Goal: Task Accomplishment & Management: Manage account settings

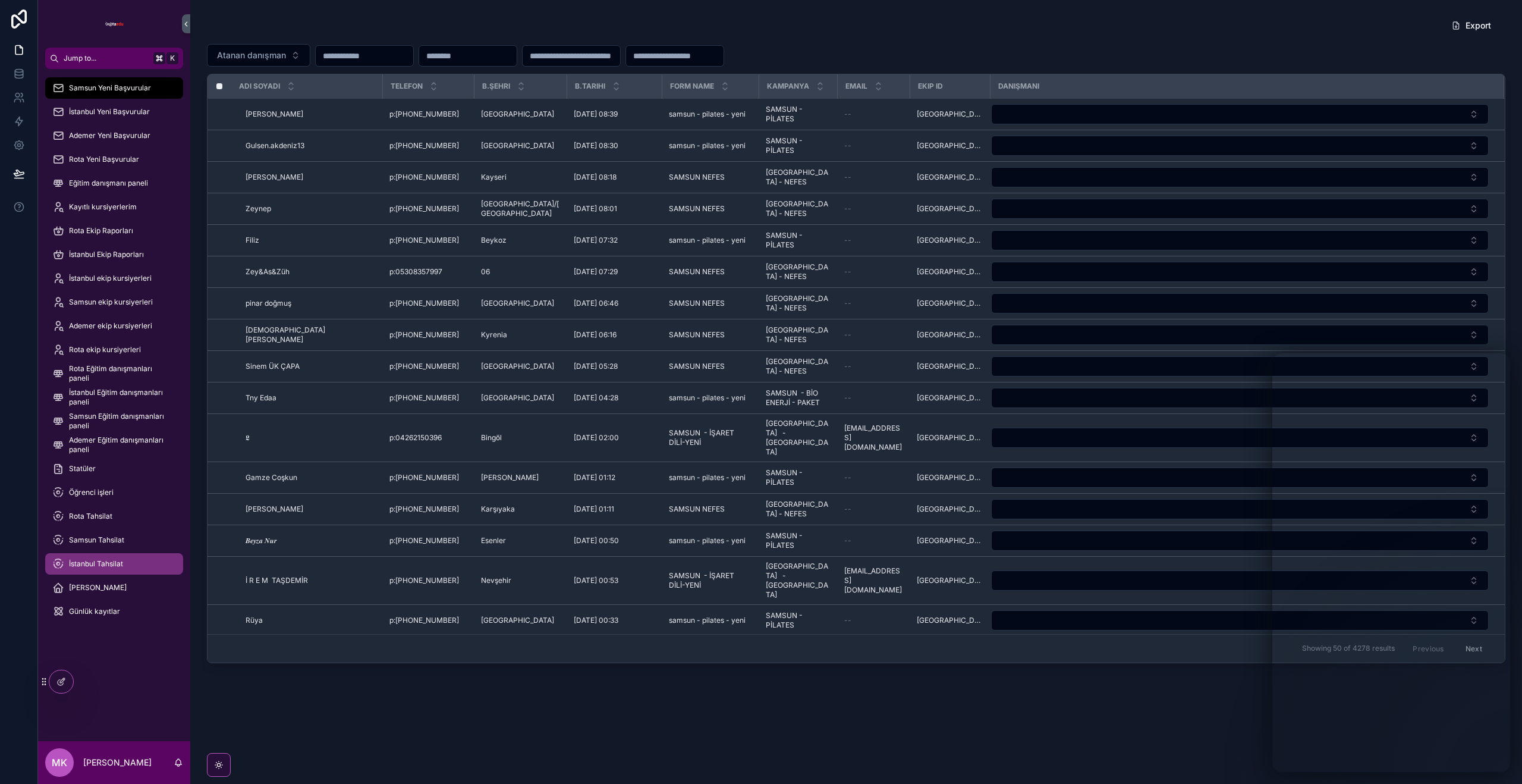
click at [108, 567] on span "İstanbul Tahsilat" at bounding box center [96, 563] width 54 height 10
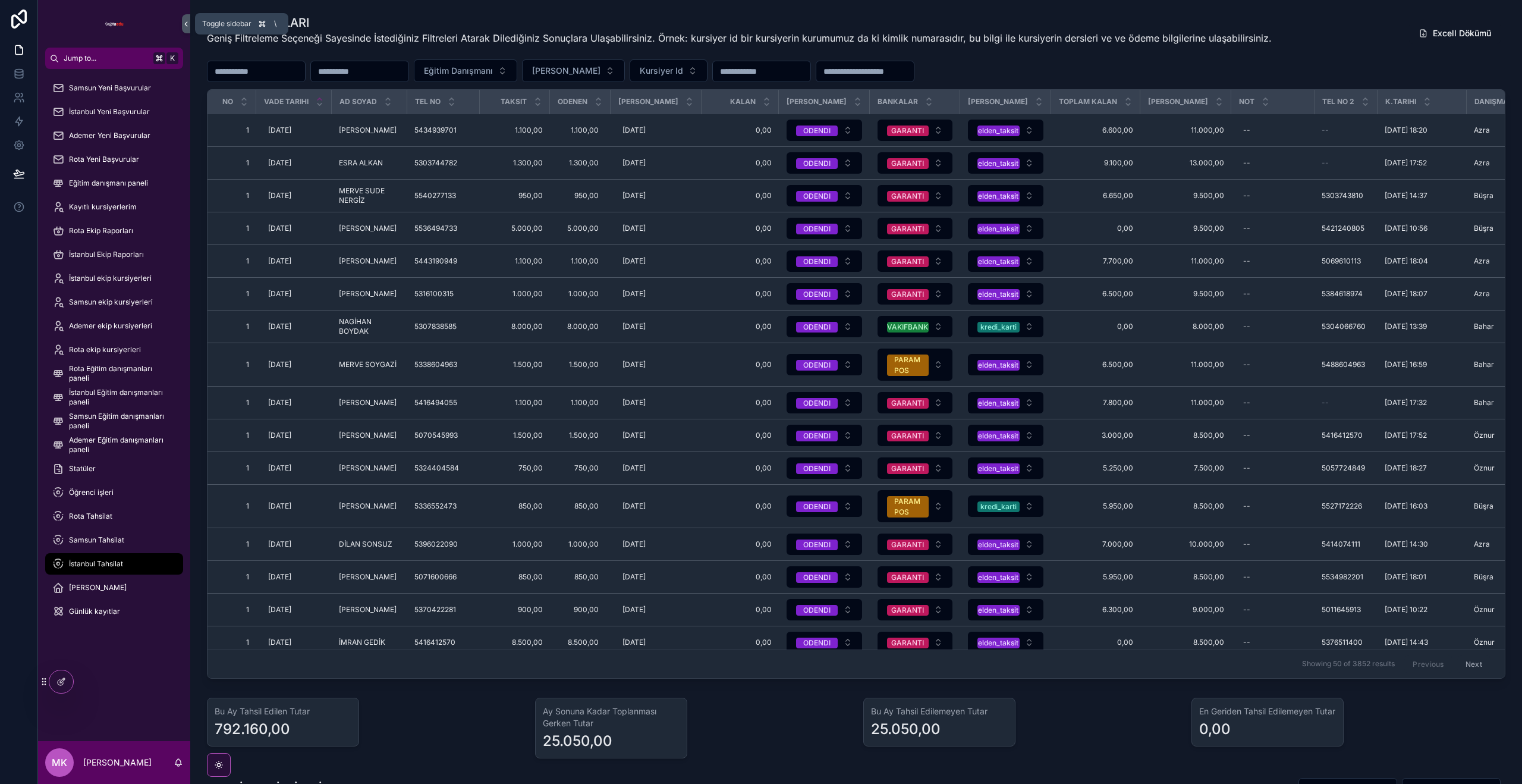
click at [184, 21] on icon "scrollable content" at bounding box center [186, 24] width 9 height 9
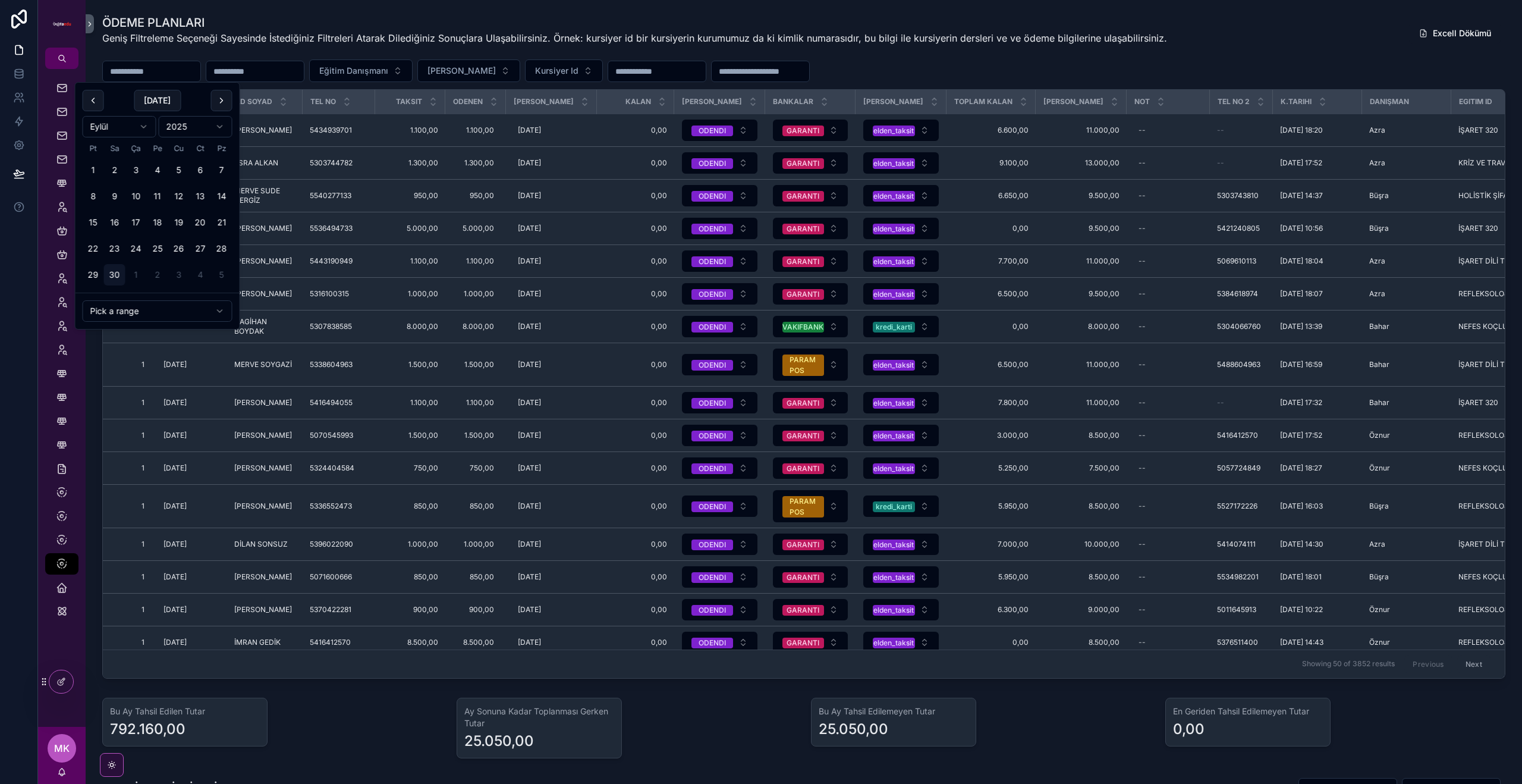
click at [164, 72] on input "scrollable content" at bounding box center [152, 71] width 98 height 17
click at [997, 57] on div "ÖDEME PLANLARI Geniş Filtreleme Seçeneği Sayesinde İstediğiniz Filtreleri Atara…" at bounding box center [803, 346] width 1403 height 664
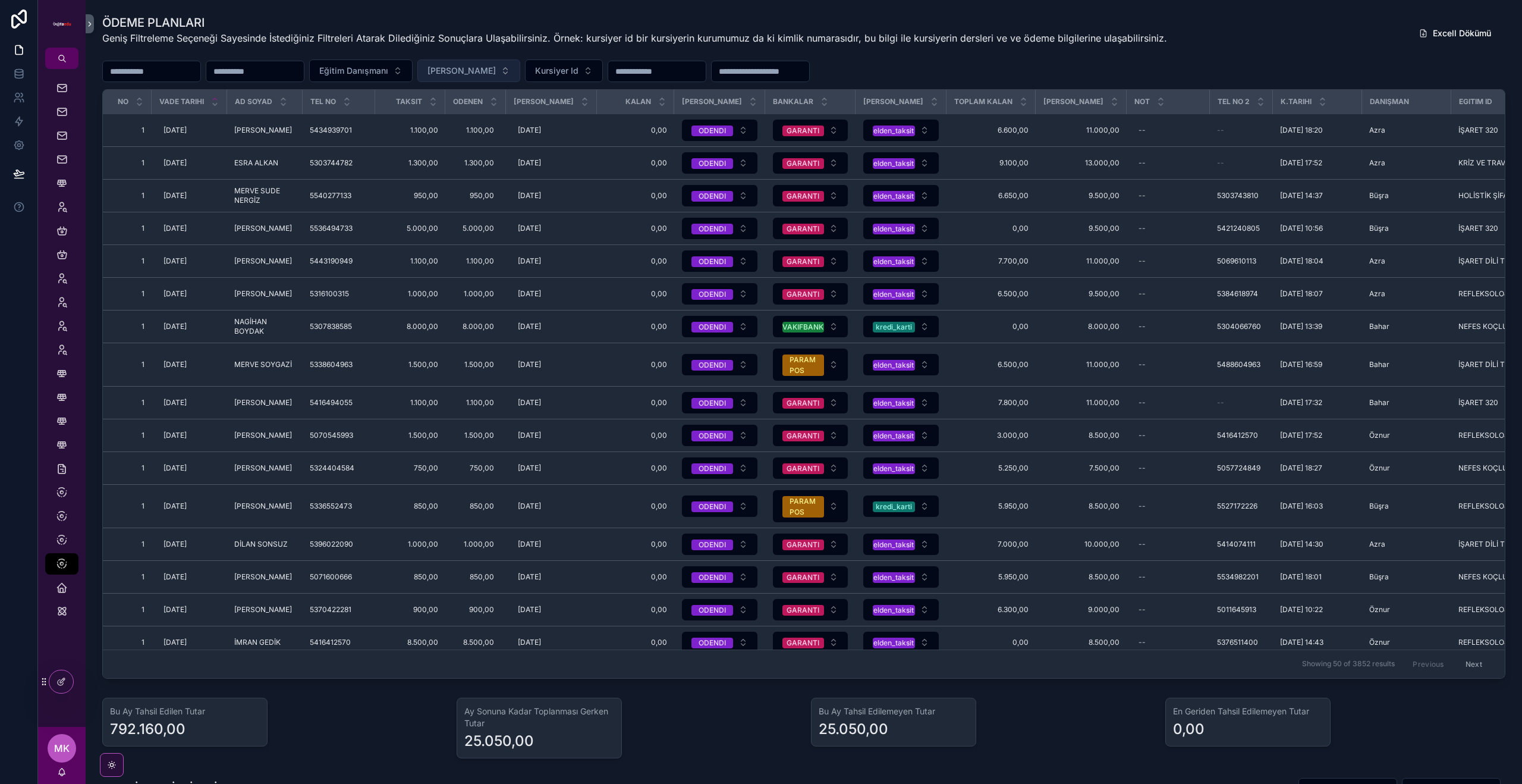
click at [496, 70] on span "Taksit Durumu" at bounding box center [462, 71] width 68 height 12
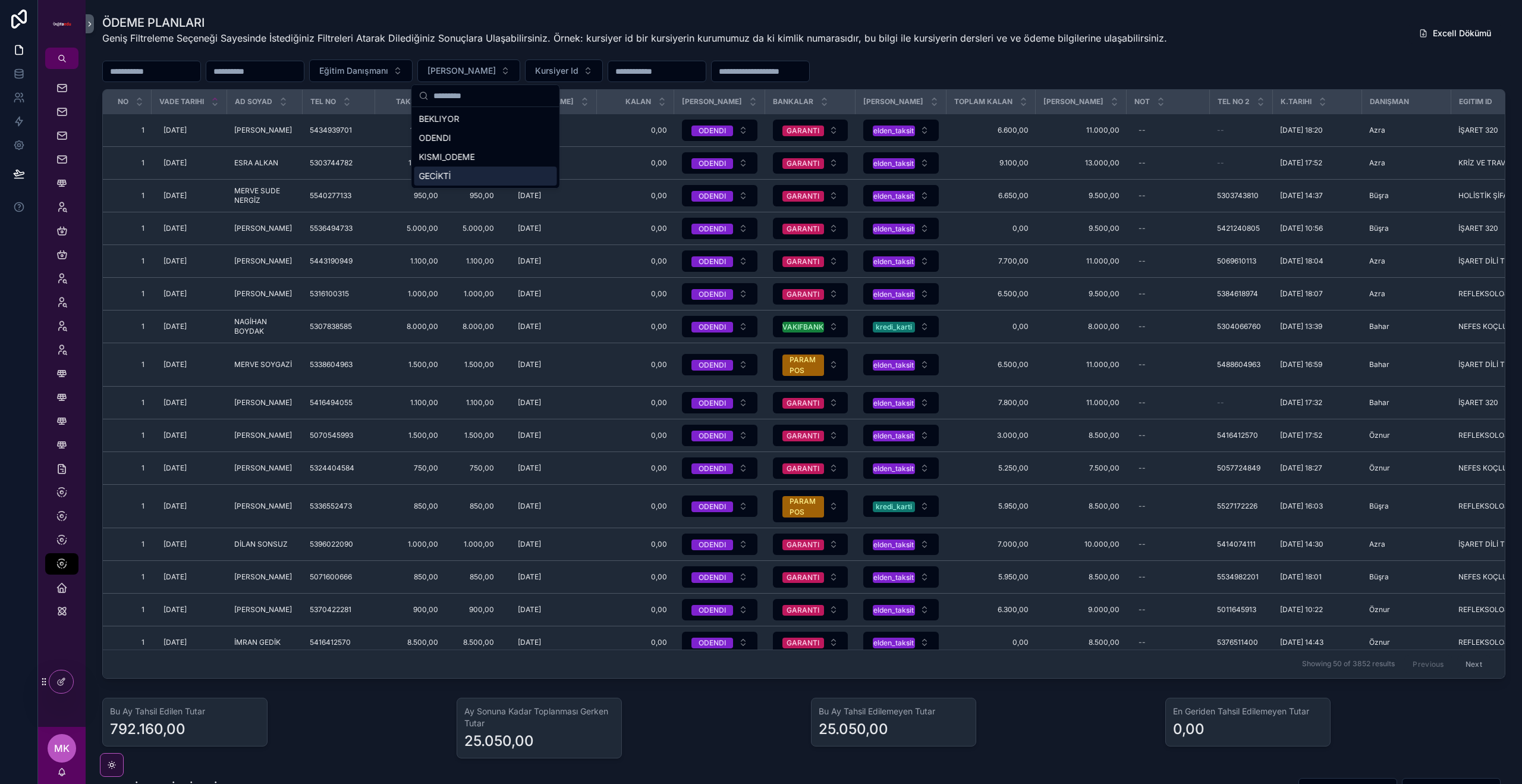
click at [488, 179] on div "GECİKTİ" at bounding box center [485, 176] width 142 height 19
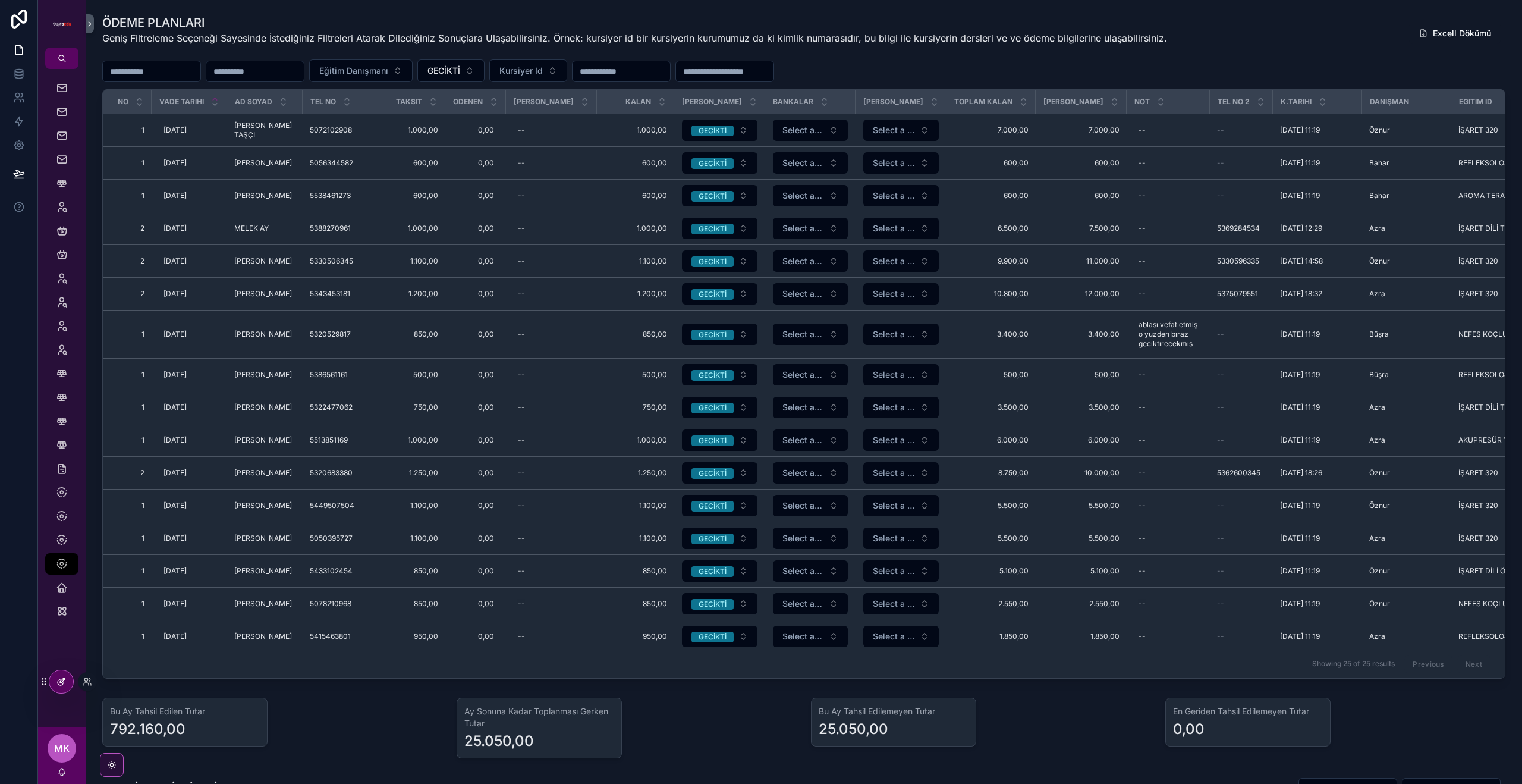
click at [58, 680] on icon at bounding box center [61, 681] width 10 height 10
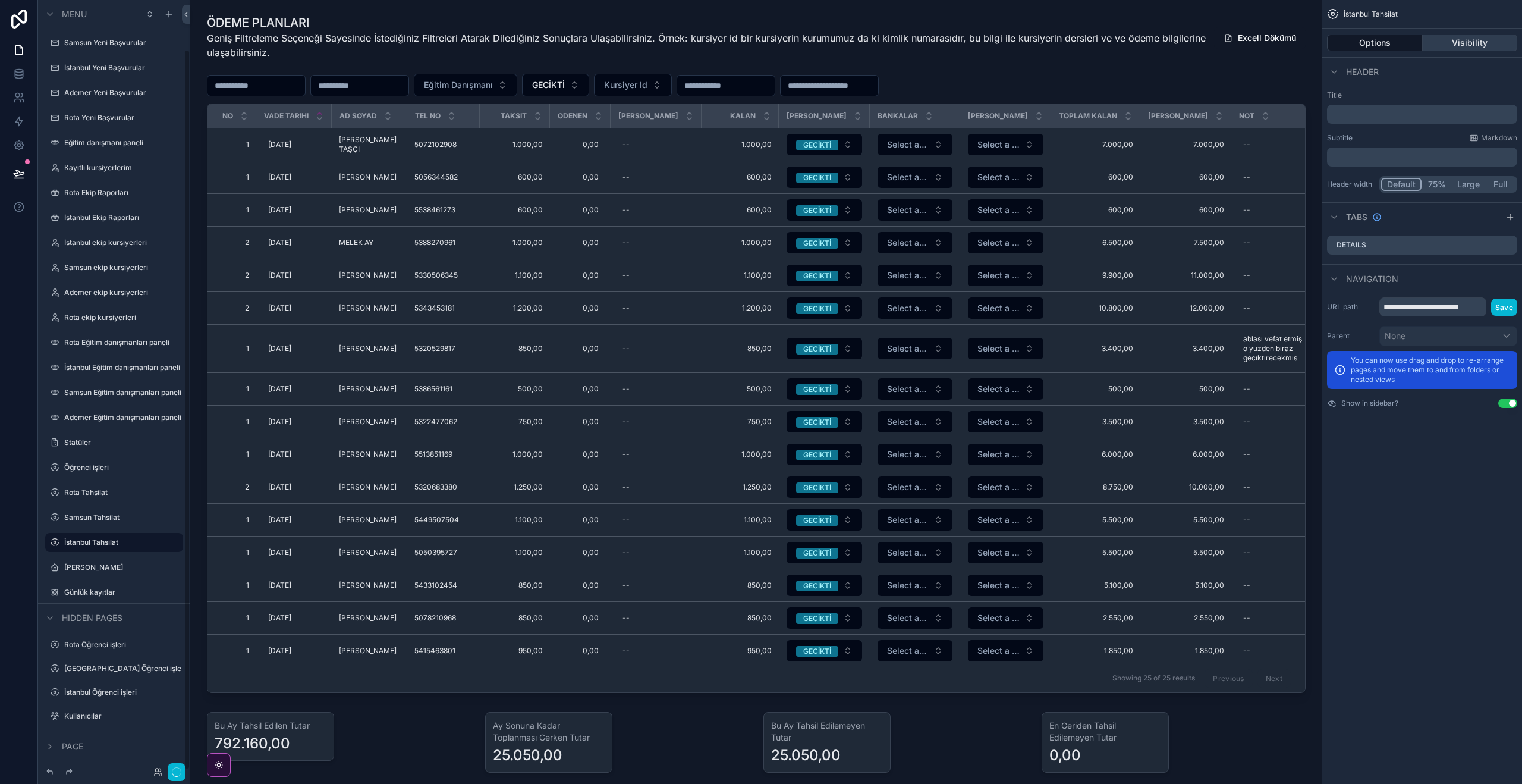
click at [1466, 45] on button "Visibility" at bounding box center [1470, 42] width 95 height 17
click at [1459, 47] on button "Visibility" at bounding box center [1470, 42] width 95 height 17
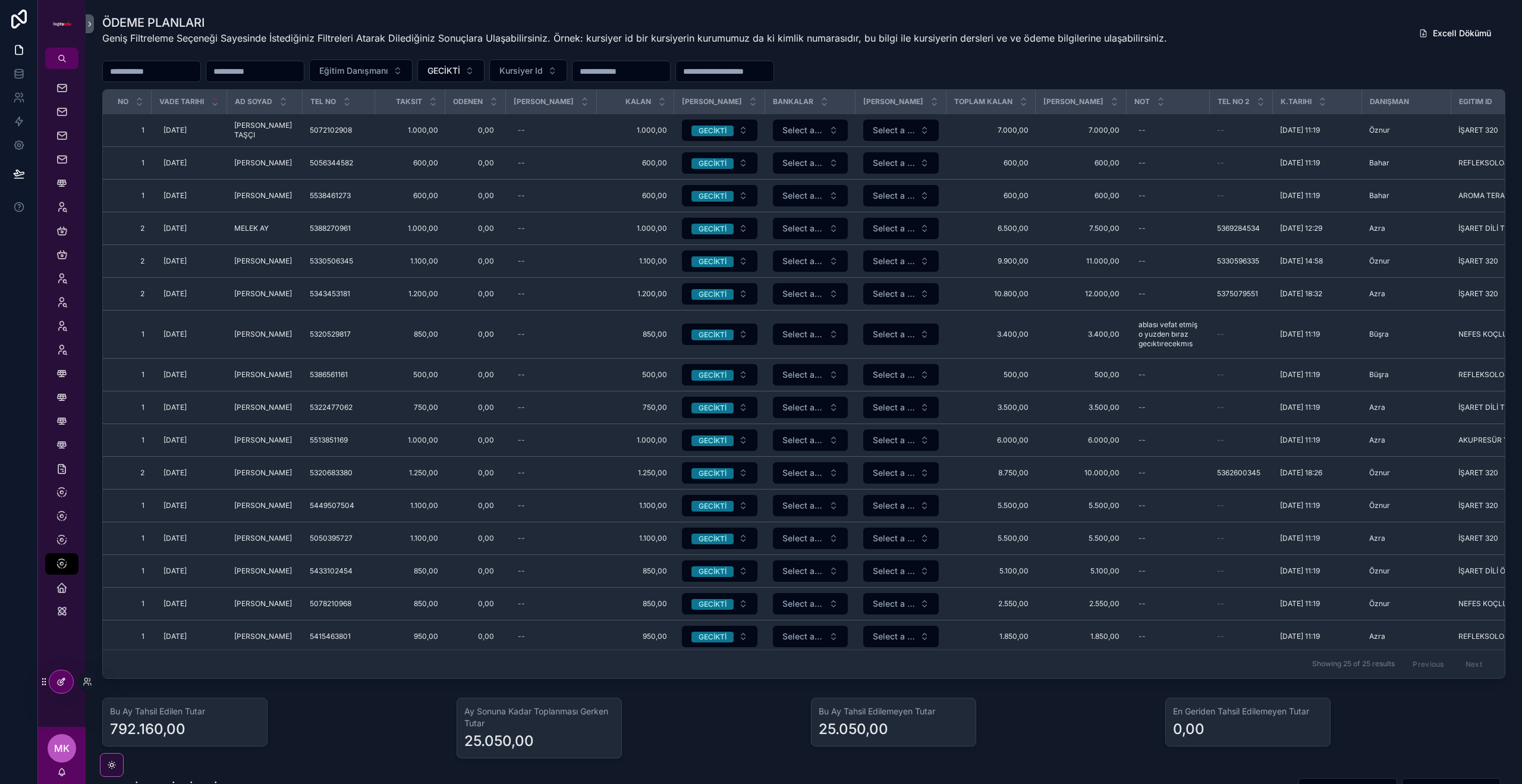
click at [59, 683] on icon at bounding box center [61, 681] width 10 height 10
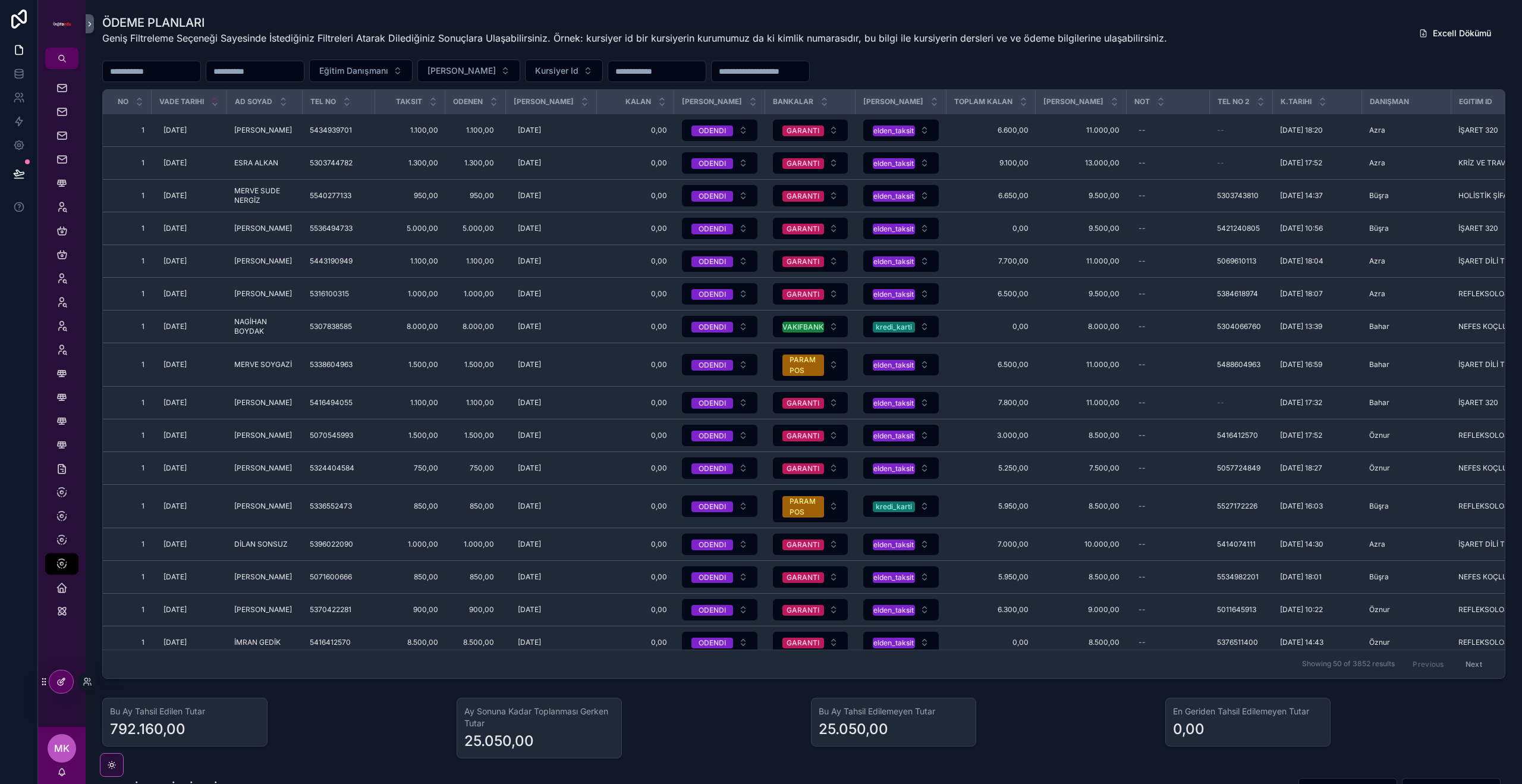
click at [69, 685] on div at bounding box center [60, 682] width 24 height 23
click at [60, 87] on icon "scrollable content" at bounding box center [62, 88] width 12 height 12
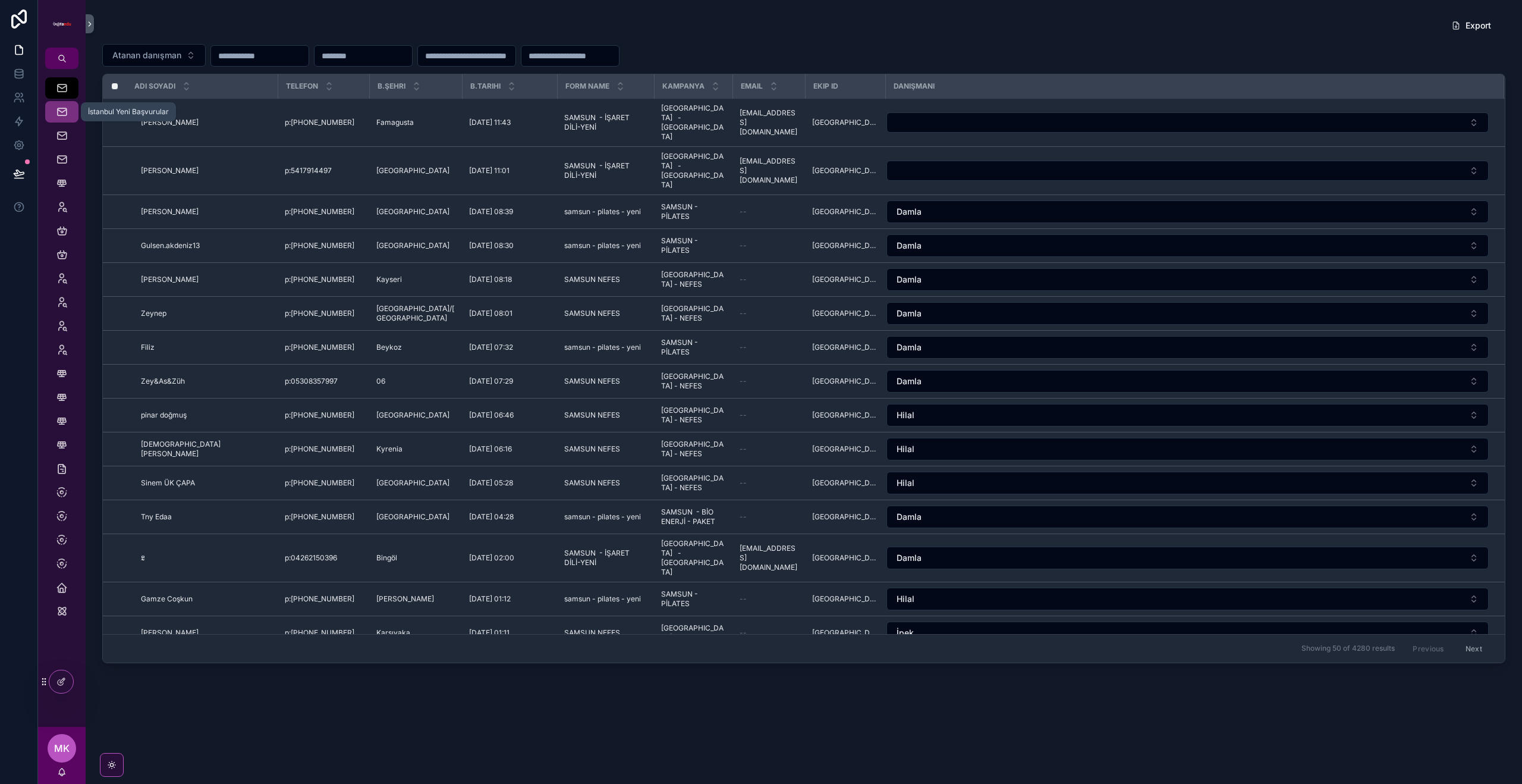
click at [60, 115] on icon "scrollable content" at bounding box center [62, 112] width 12 height 12
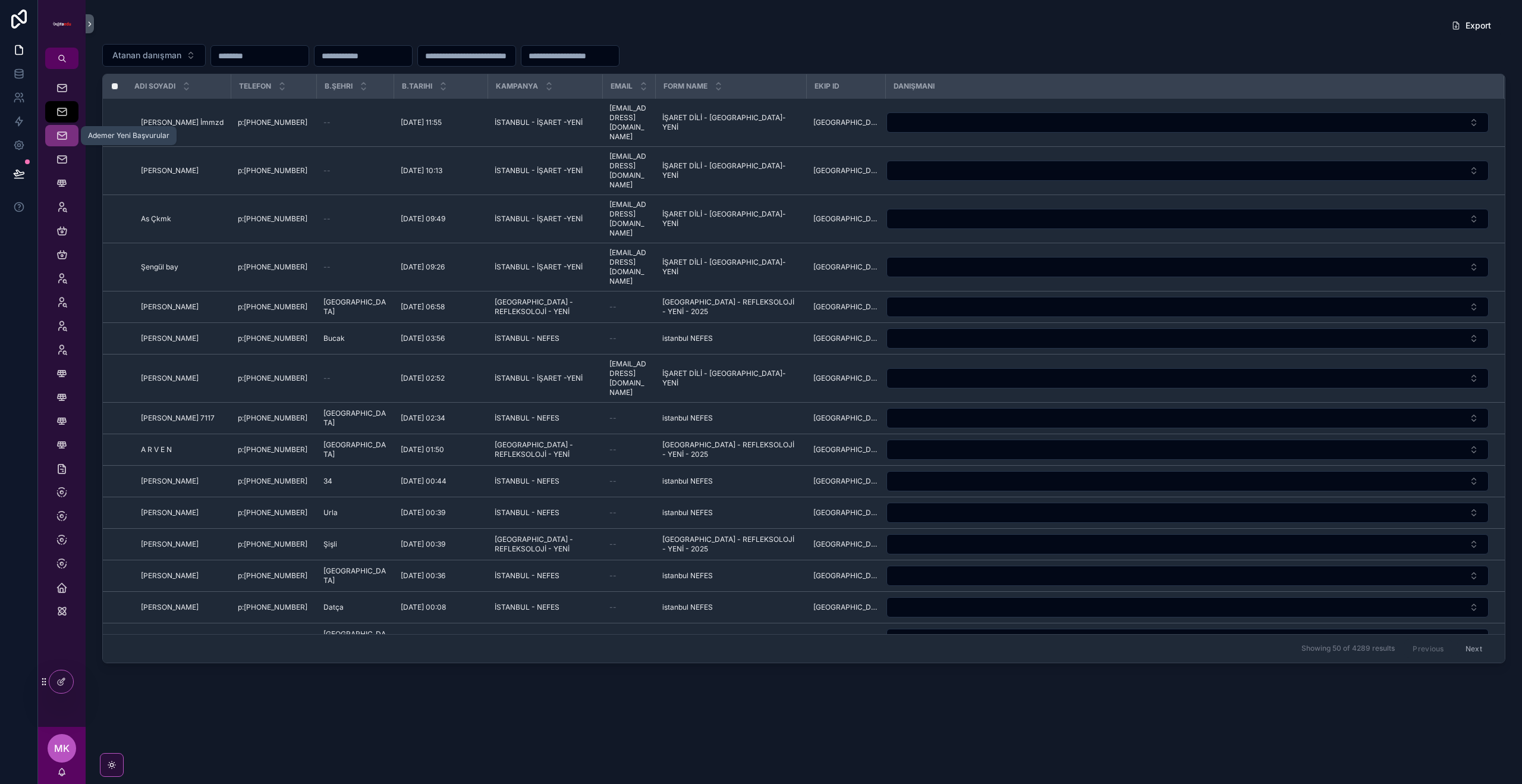
click at [62, 134] on icon "scrollable content" at bounding box center [62, 135] width 12 height 12
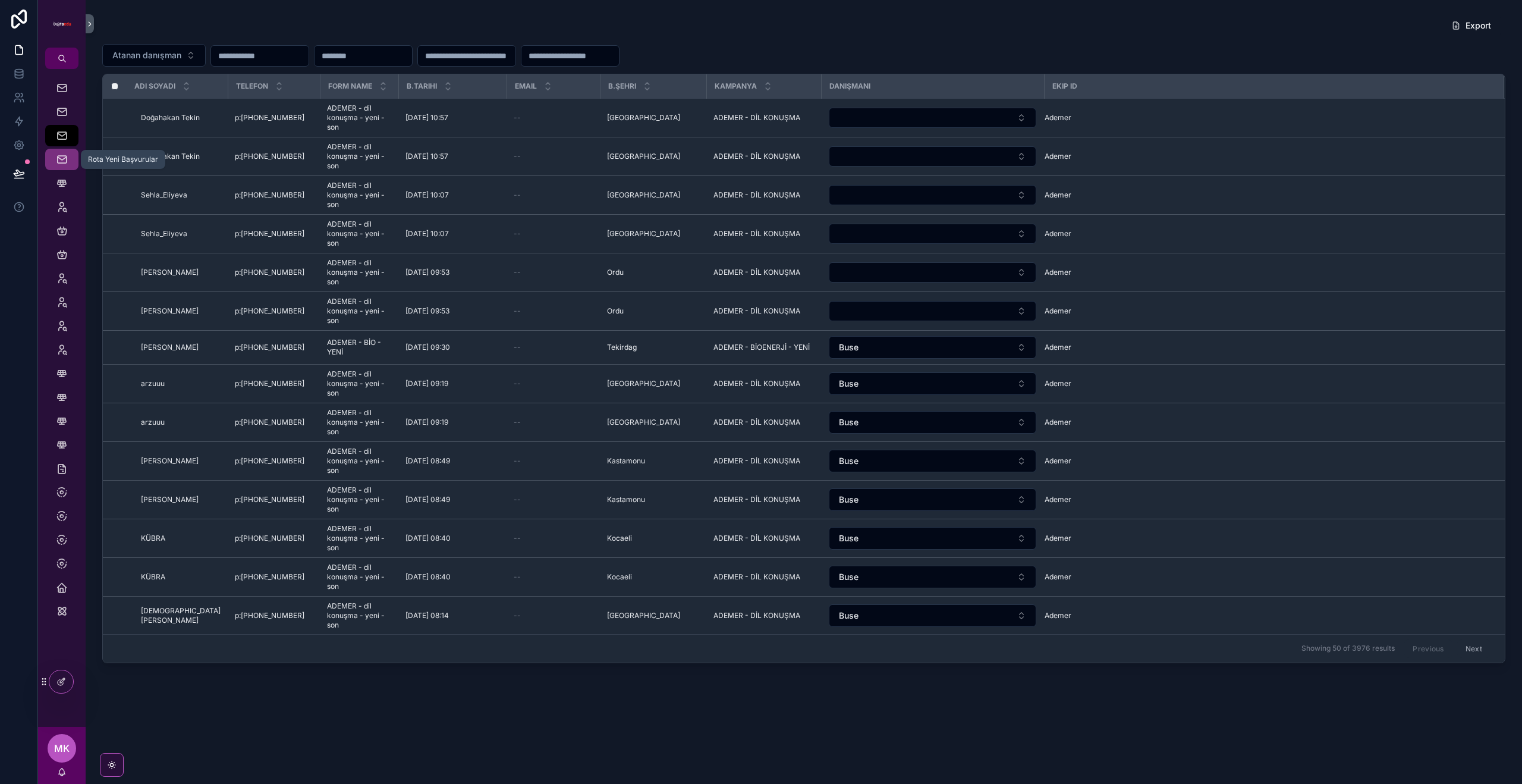
click at [62, 153] on div "Rota Yeni Başvurular" at bounding box center [62, 159] width 19 height 19
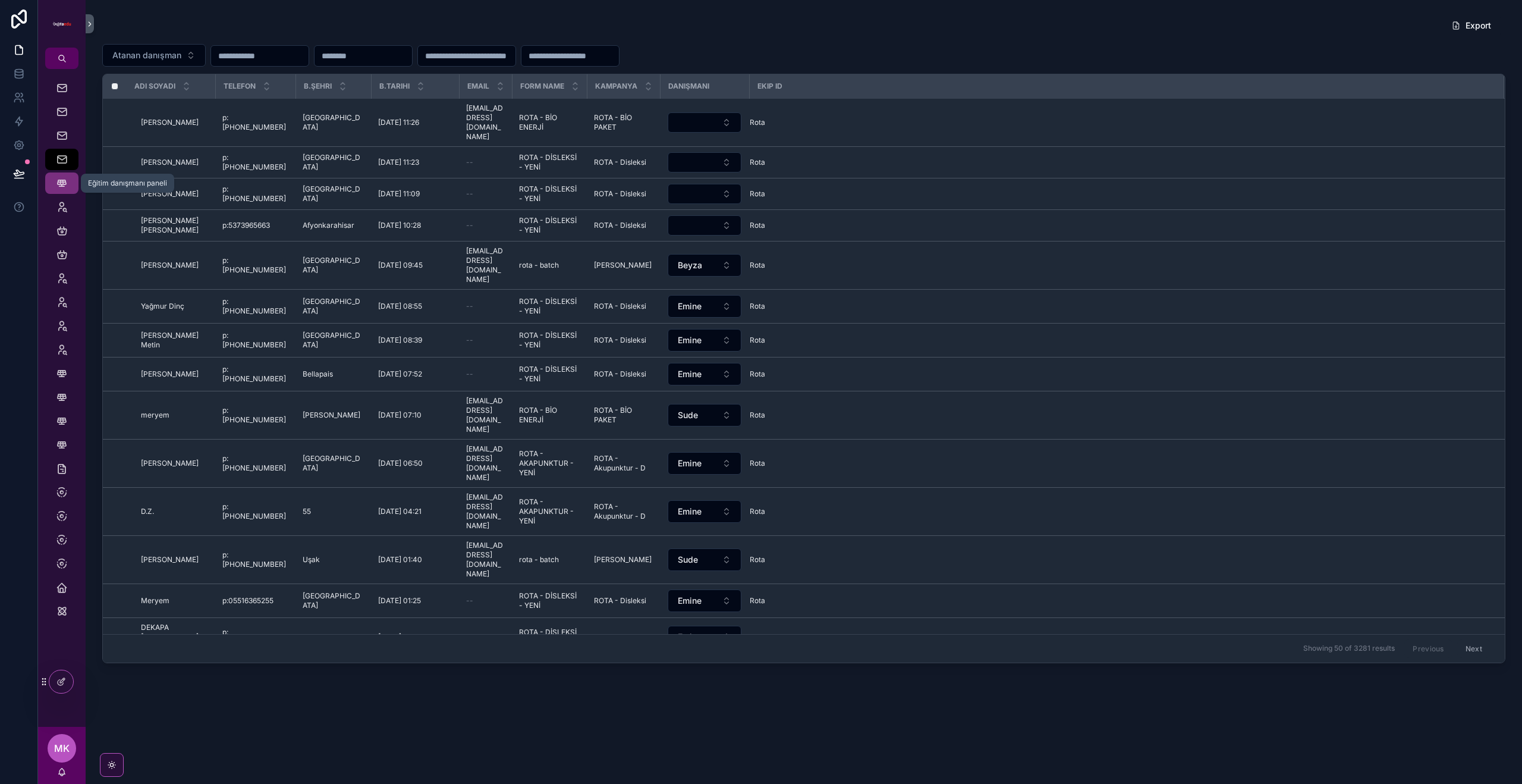
click at [66, 185] on icon "scrollable content" at bounding box center [62, 184] width 12 height 12
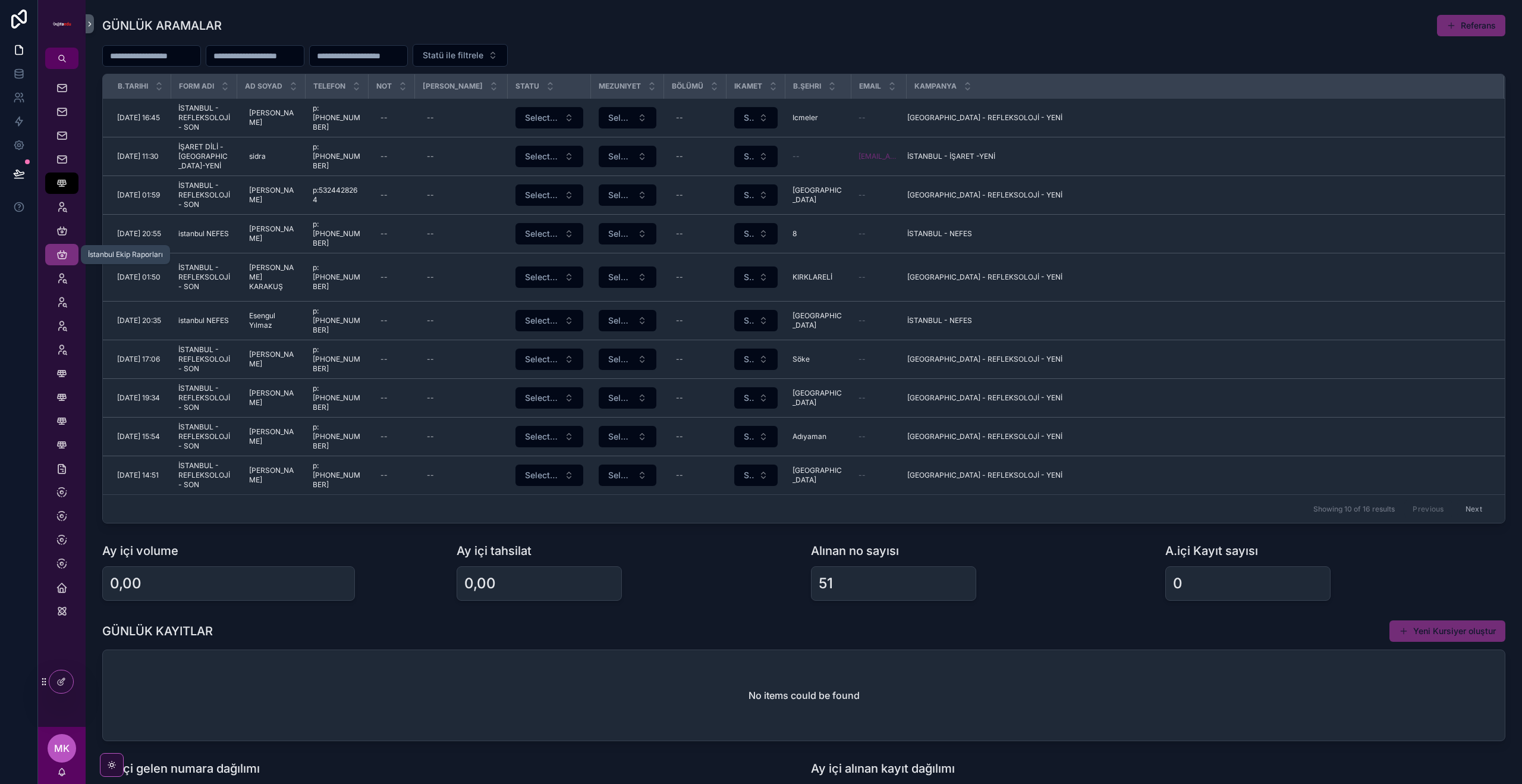
click at [62, 256] on icon "scrollable content" at bounding box center [62, 254] width 12 height 12
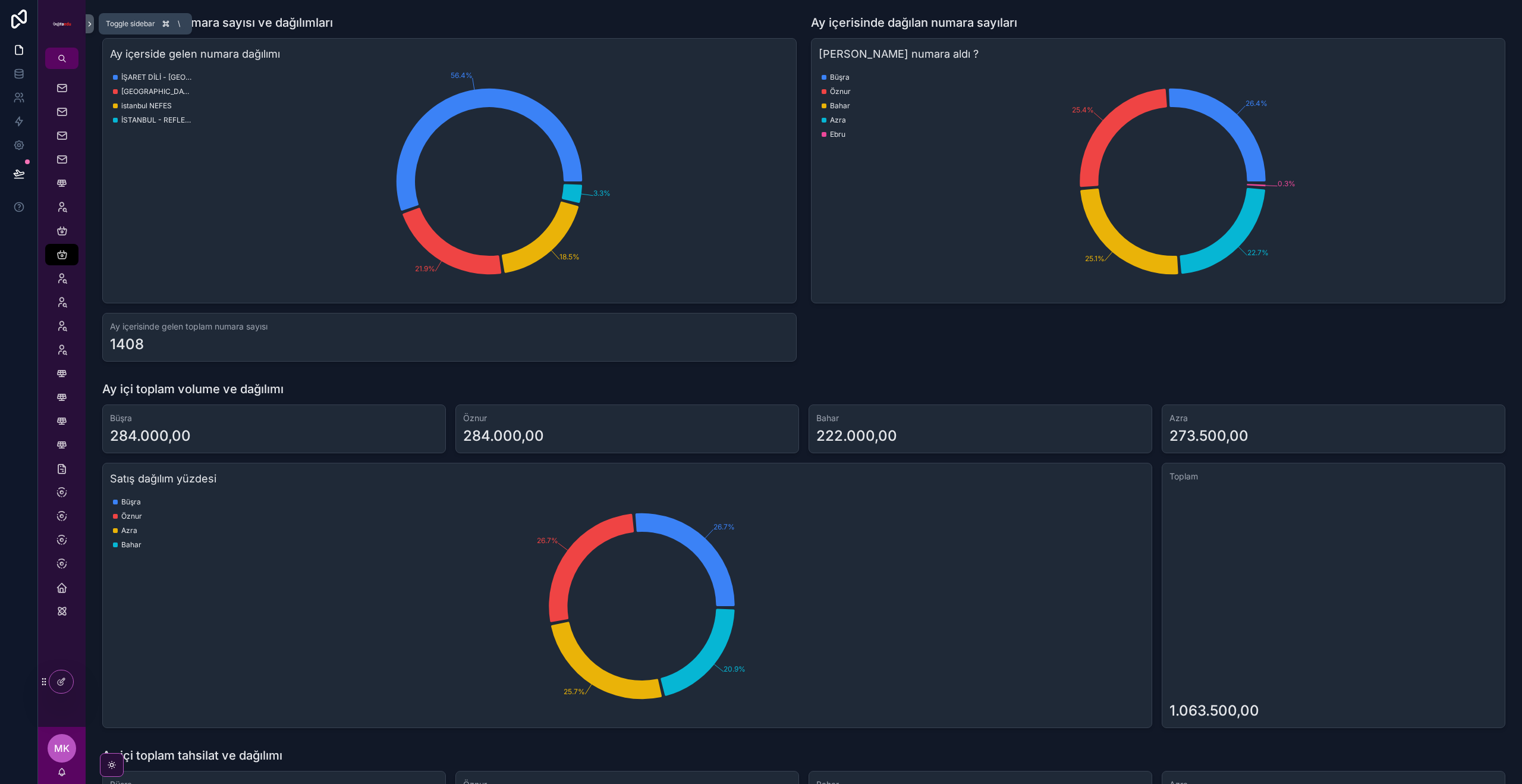
click at [86, 25] on icon "scrollable content" at bounding box center [90, 24] width 9 height 9
click at [79, 24] on link "scrollable content" at bounding box center [62, 24] width 33 height 19
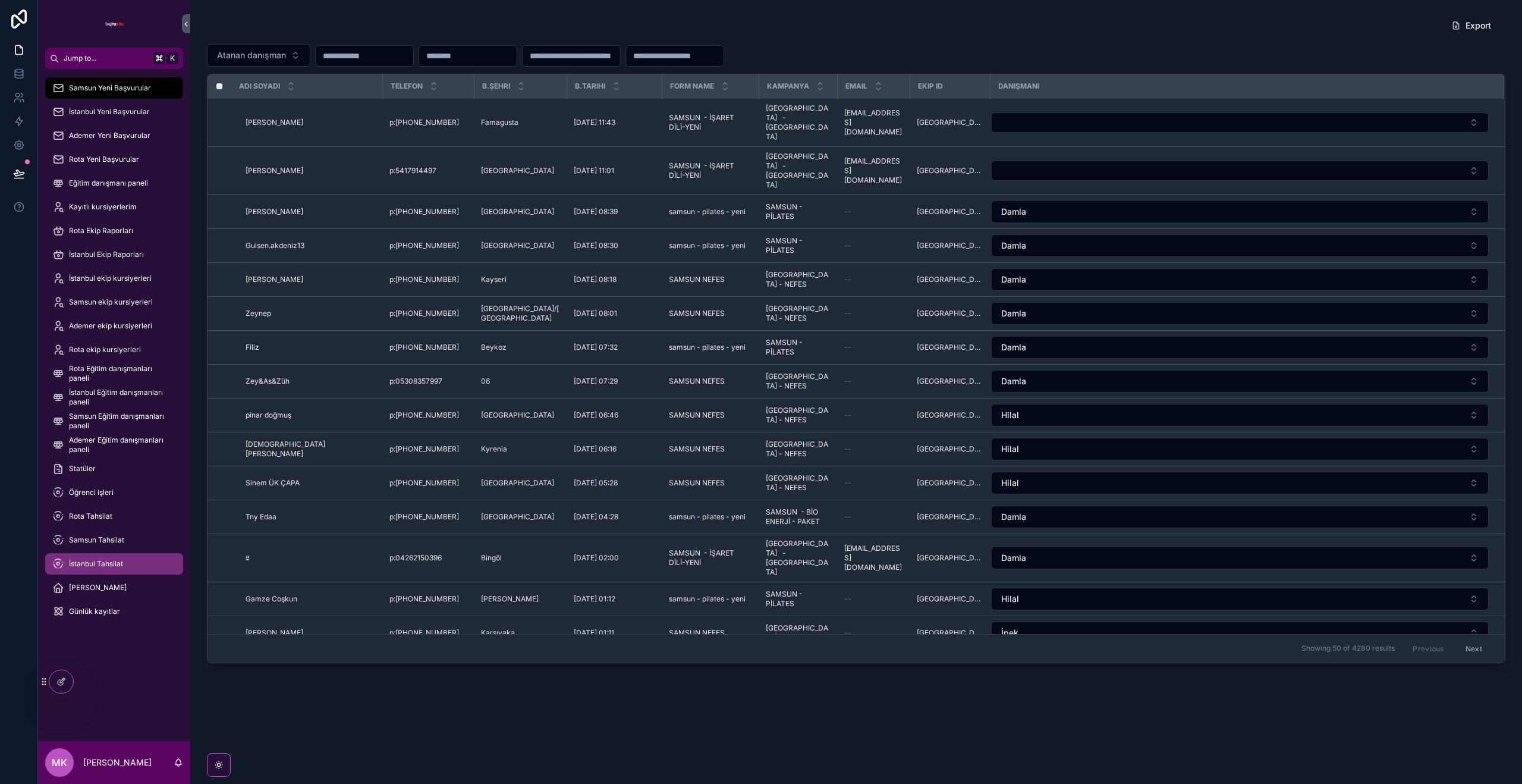
click at [110, 563] on span "İstanbul Tahsilat" at bounding box center [96, 563] width 54 height 10
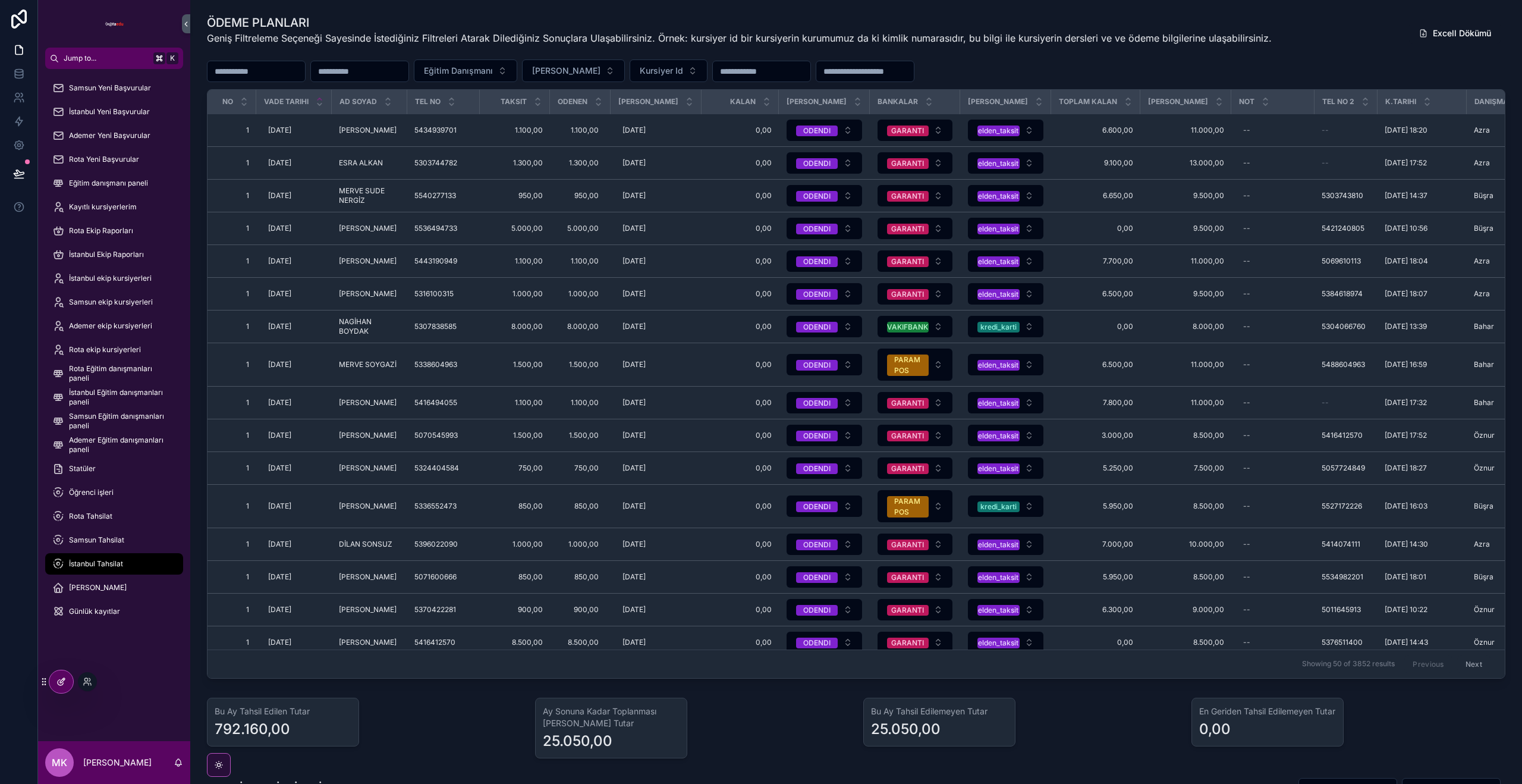
click at [59, 684] on icon at bounding box center [60, 682] width 5 height 5
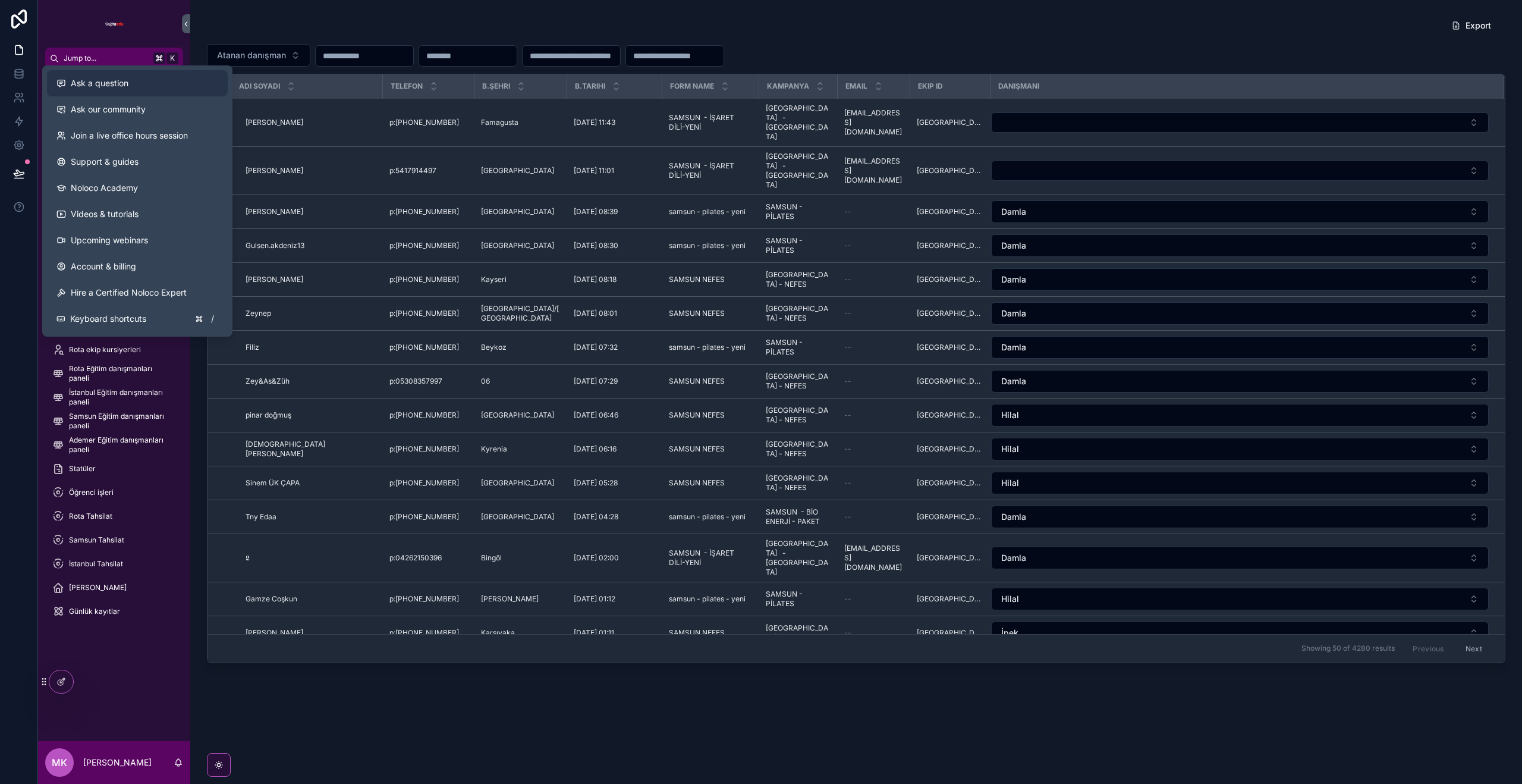
click at [109, 87] on span "Ask a question" at bounding box center [100, 83] width 58 height 12
